Goal: Contribute content: Add original content to the website for others to see

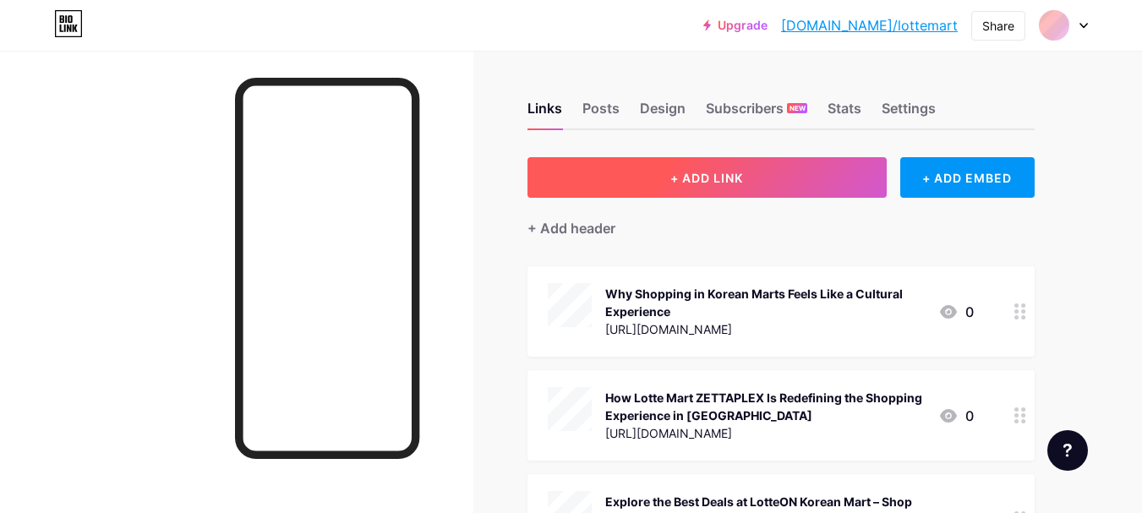
click at [737, 182] on span "+ ADD LINK" at bounding box center [707, 178] width 73 height 14
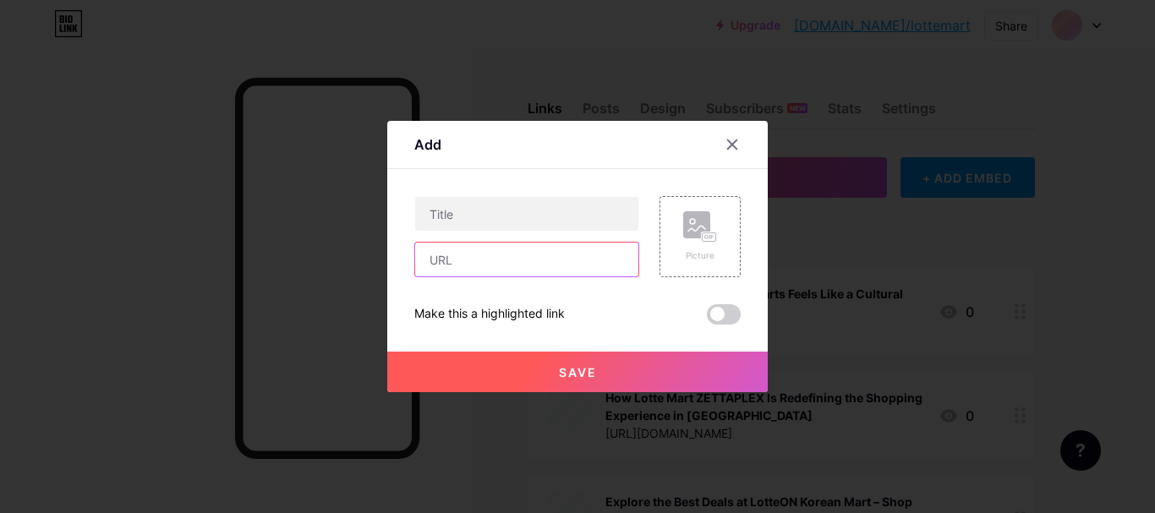
click at [466, 259] on input "text" at bounding box center [526, 260] width 223 height 34
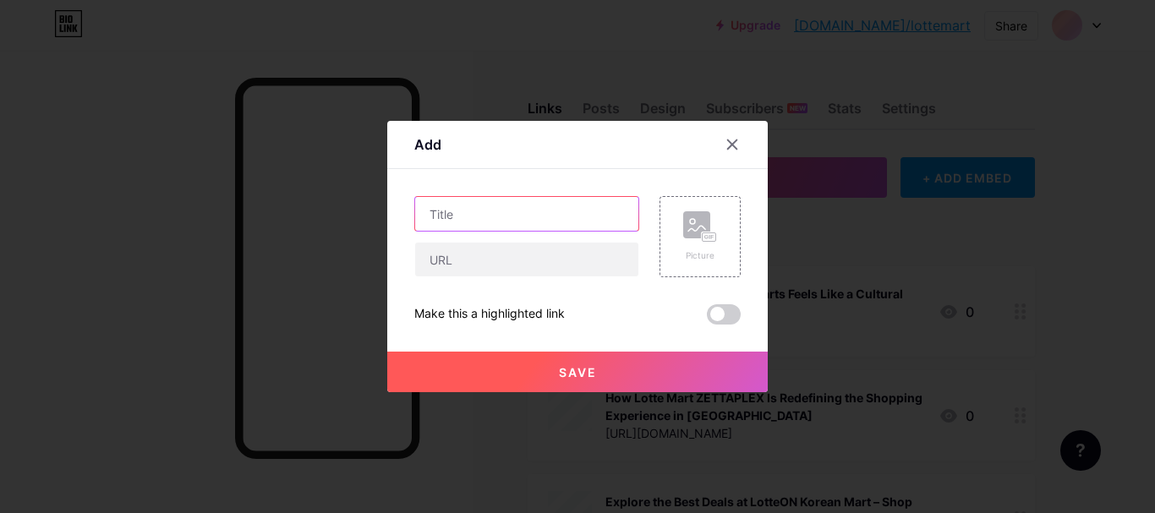
click at [472, 226] on input "text" at bounding box center [526, 214] width 223 height 34
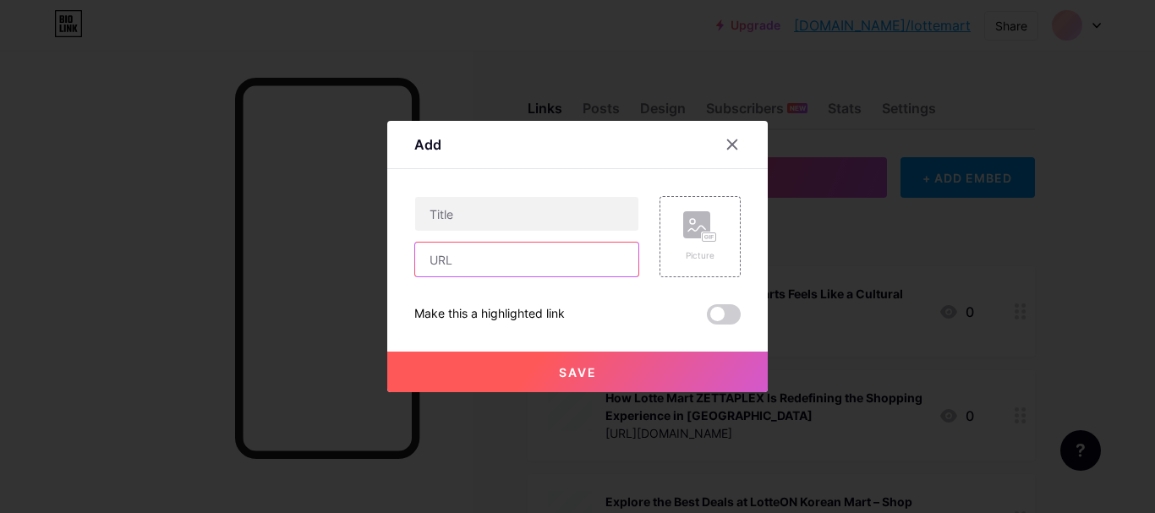
click at [461, 255] on input "text" at bounding box center [526, 260] width 223 height 34
paste input "[URL][DOMAIN_NAME]"
type input "[URL][DOMAIN_NAME]"
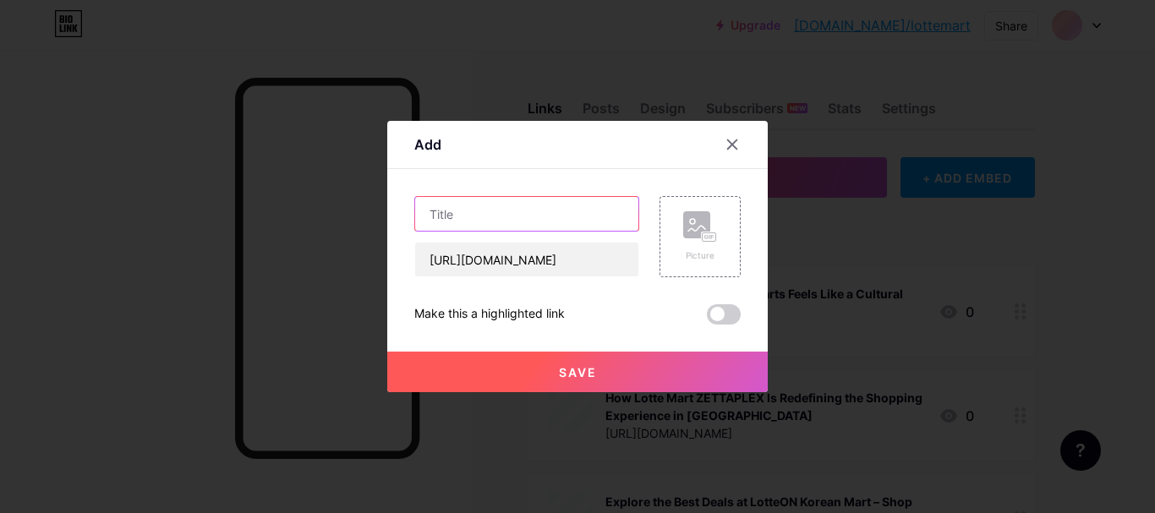
click at [480, 206] on input "text" at bounding box center [526, 214] width 223 height 34
paste input "Must-Try Korean Snacks at [GEOGRAPHIC_DATA] | Korean Mart"
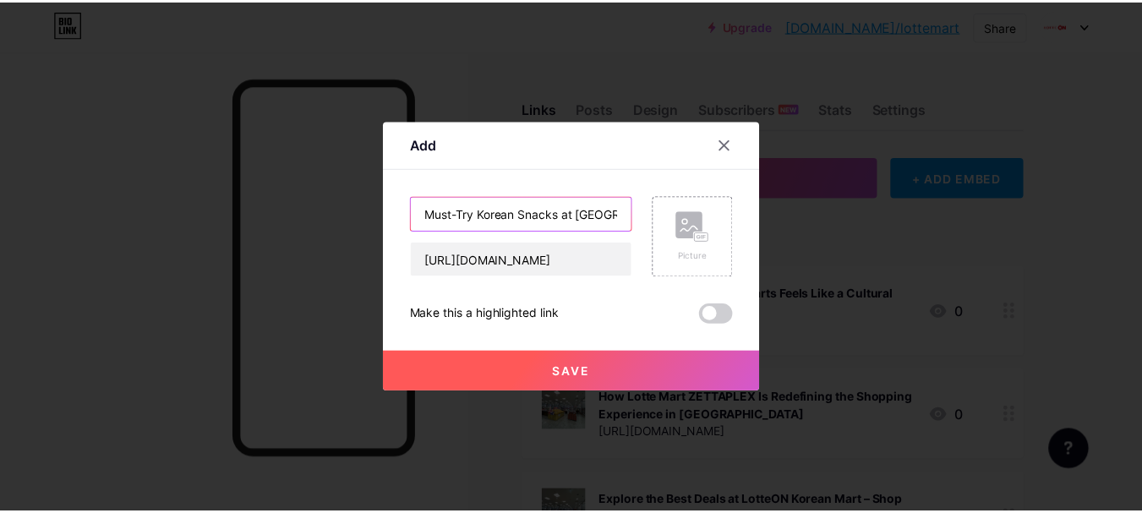
scroll to position [0, 175]
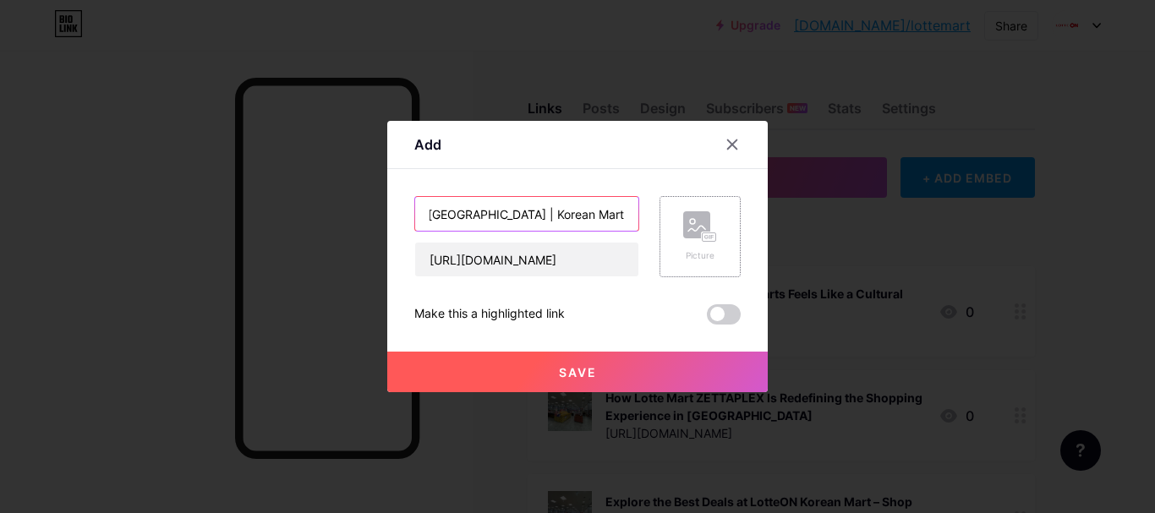
type input "Must-Try Korean Snacks at [GEOGRAPHIC_DATA] | Korean Mart"
click at [683, 216] on rect at bounding box center [696, 224] width 27 height 27
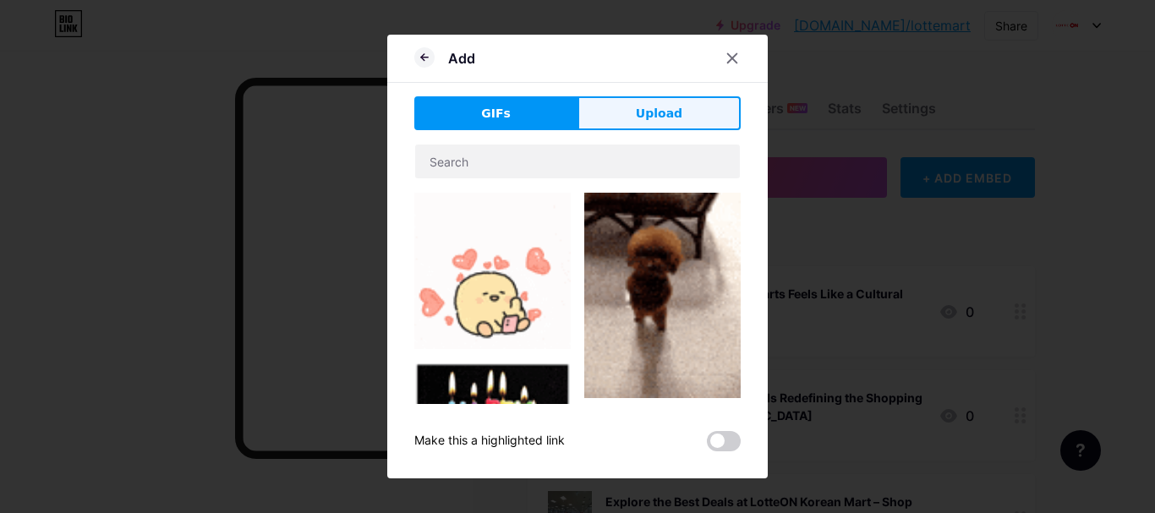
click at [621, 101] on button "Upload" at bounding box center [658, 113] width 163 height 34
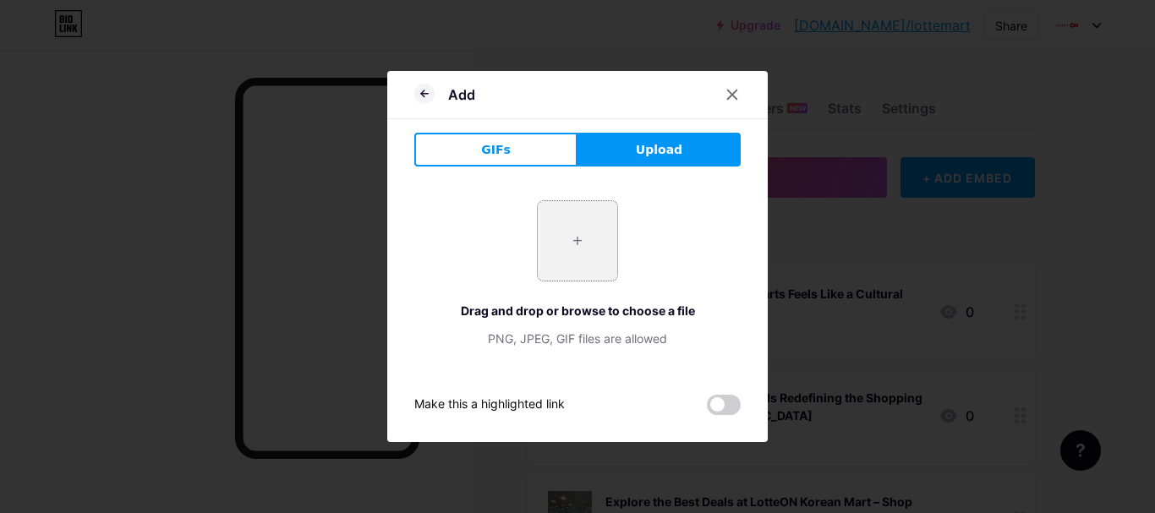
click at [567, 222] on input "file" at bounding box center [577, 240] width 79 height 79
click at [595, 233] on input "file" at bounding box center [577, 240] width 79 height 79
drag, startPoint x: 622, startPoint y: 86, endPoint x: 622, endPoint y: 116, distance: 29.6
click at [622, 116] on div "Add" at bounding box center [577, 99] width 380 height 40
click at [555, 232] on input "file" at bounding box center [577, 240] width 79 height 79
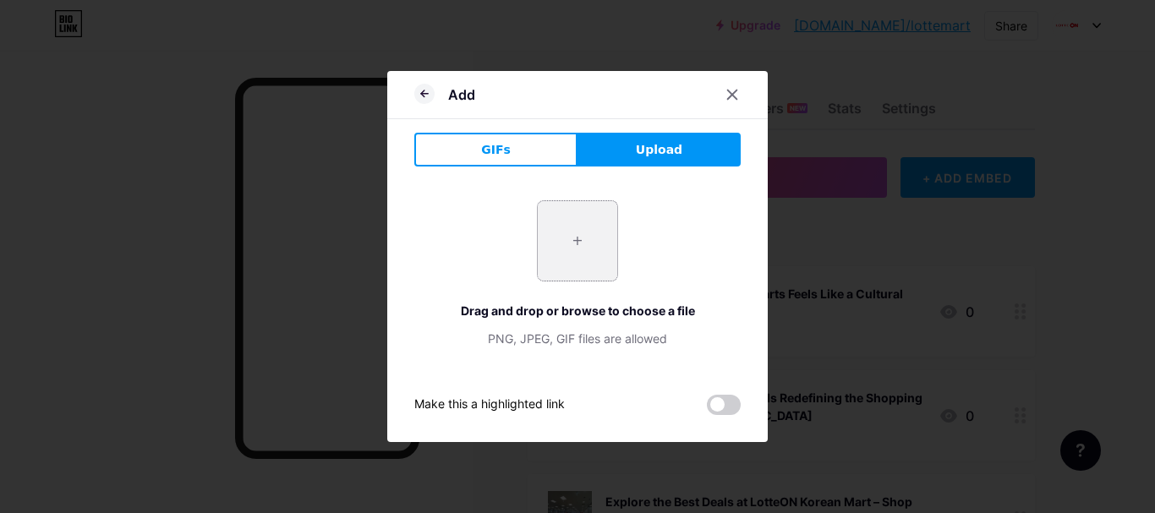
type input "C:\fakepath\IMG_1288.jpg"
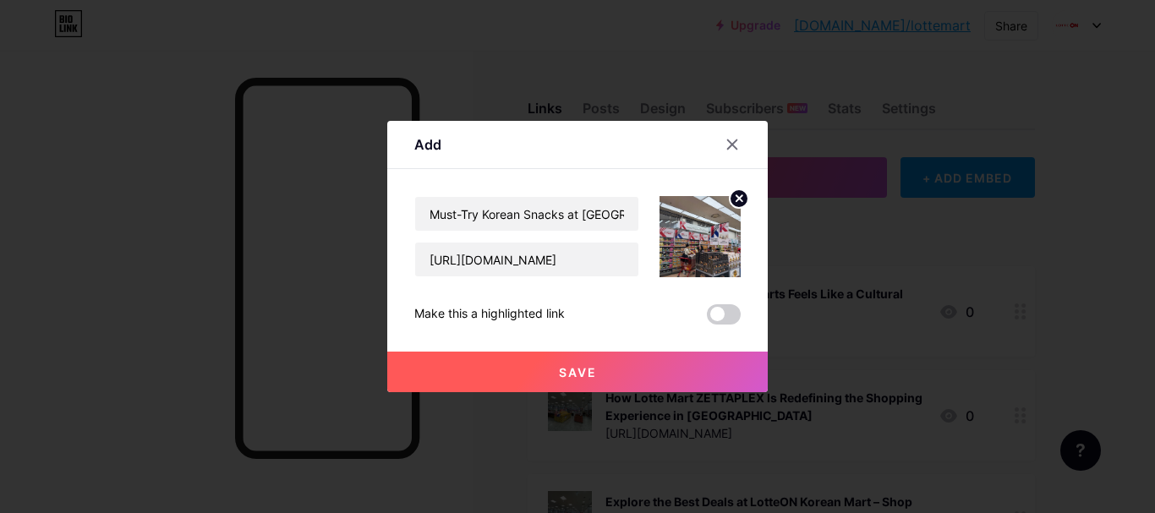
click at [591, 371] on button "Save" at bounding box center [577, 372] width 380 height 41
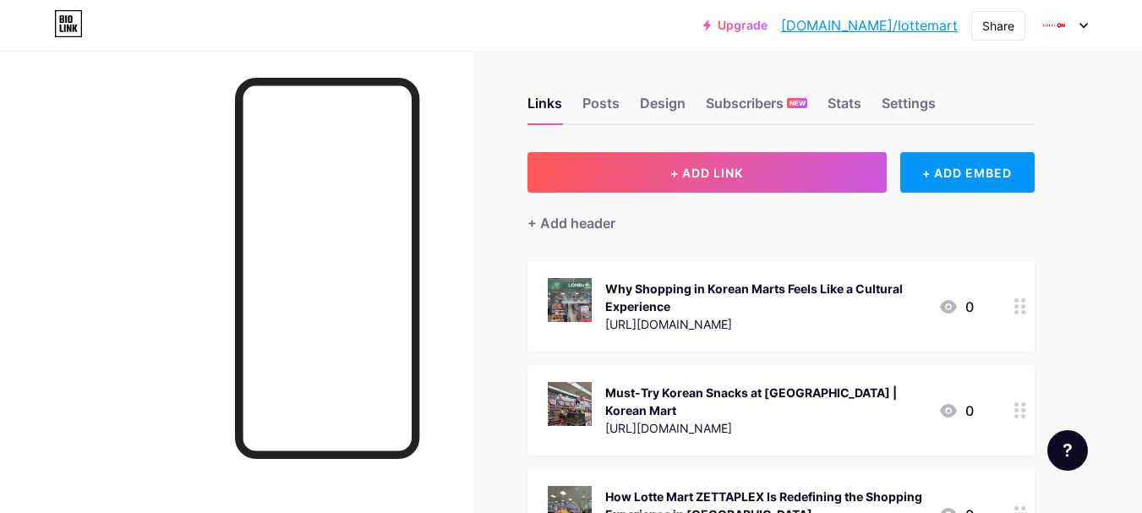
scroll to position [0, 0]
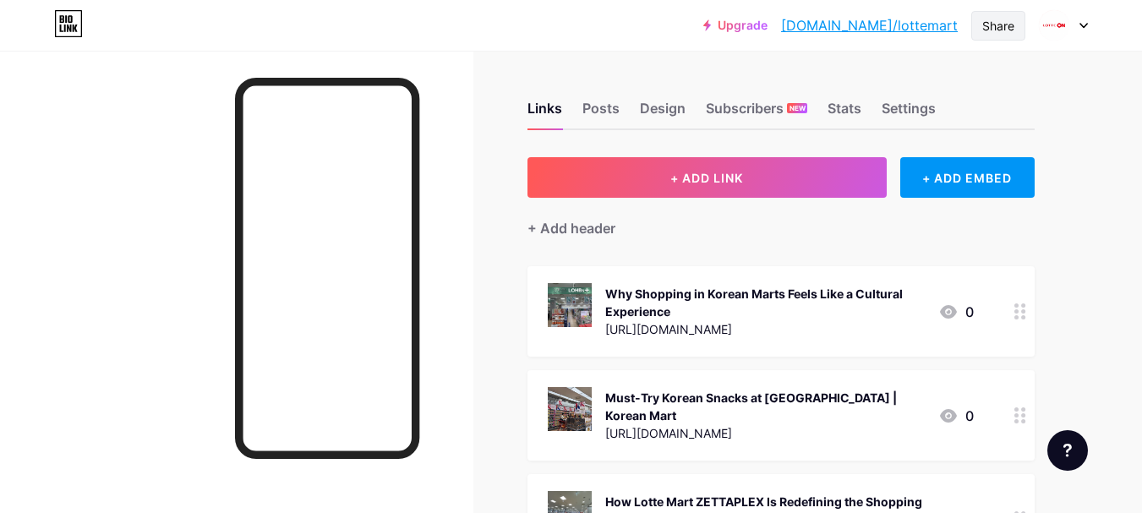
click at [993, 14] on div "Share" at bounding box center [999, 26] width 54 height 30
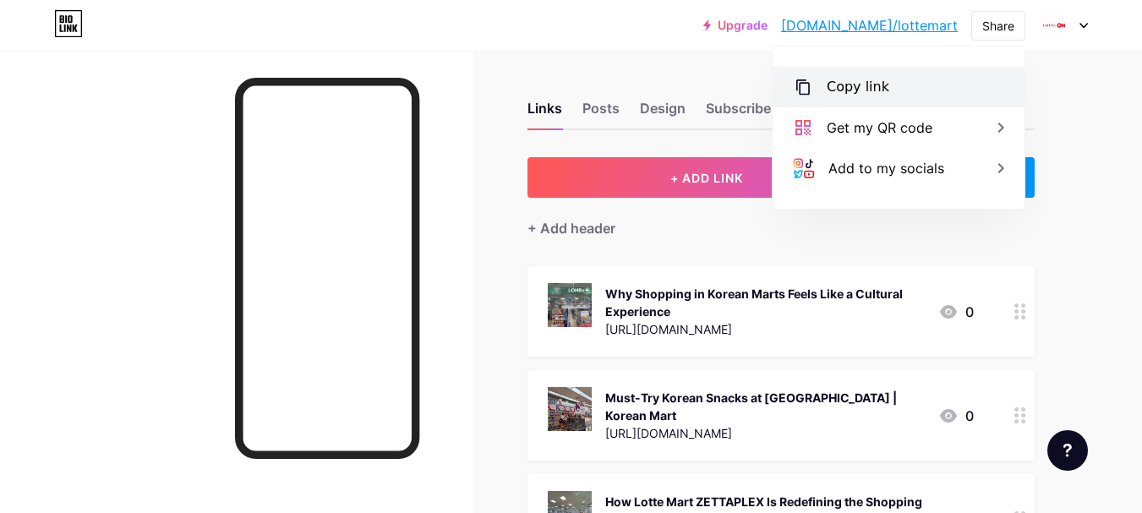
click at [889, 68] on div "Copy link" at bounding box center [899, 87] width 252 height 41
